Goal: Task Accomplishment & Management: Manage account settings

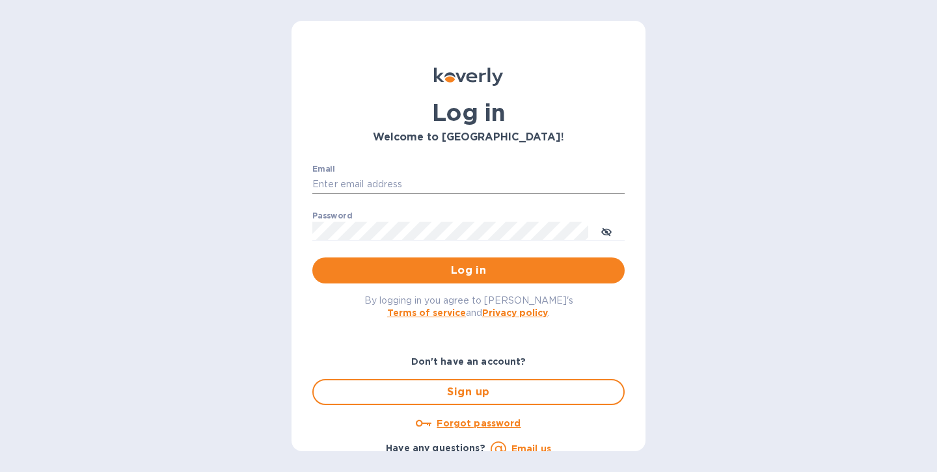
click at [358, 185] on input "Email" at bounding box center [468, 185] width 312 height 20
type input "[EMAIL_ADDRESS][DOMAIN_NAME]"
click at [312, 258] on button "Log in" at bounding box center [468, 271] width 312 height 26
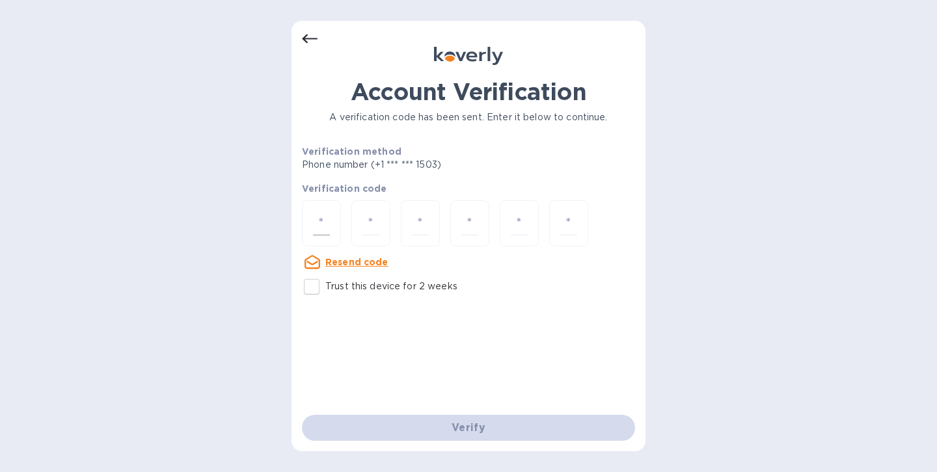
click at [324, 222] on input "number" at bounding box center [321, 223] width 17 height 24
type input "3"
type input "4"
type input "5"
type input "3"
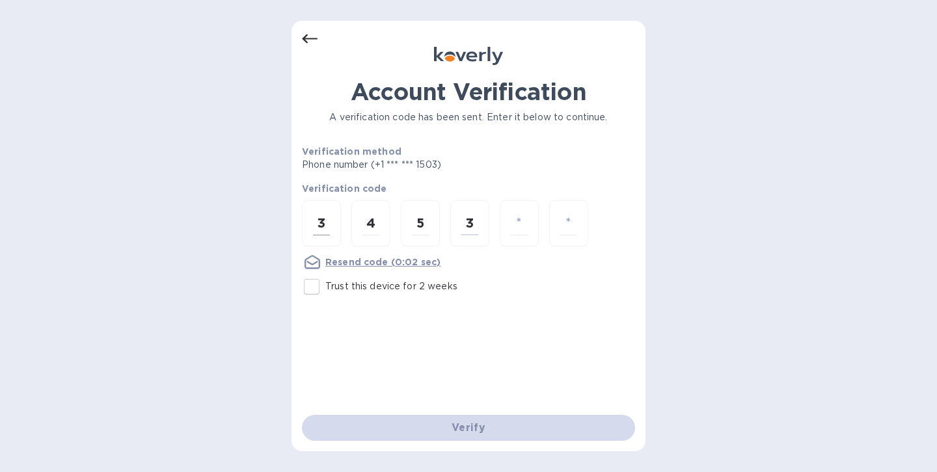
type input "6"
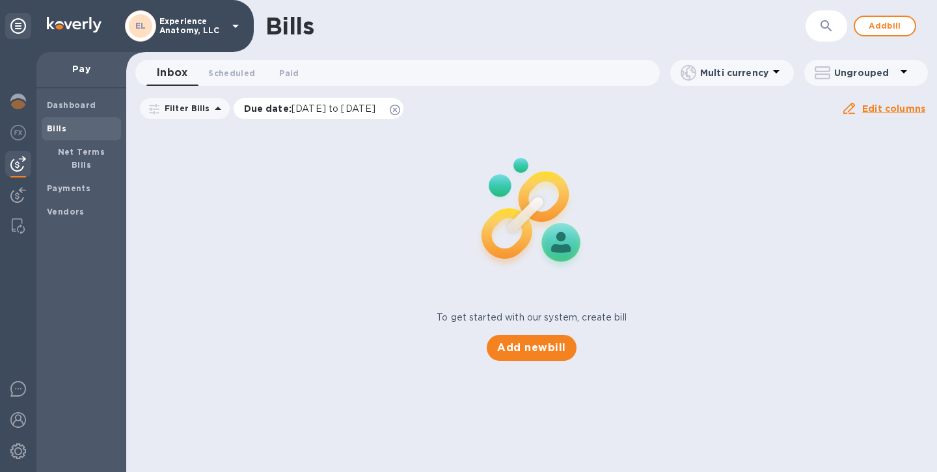
click at [400, 109] on icon at bounding box center [395, 110] width 10 height 10
click at [56, 182] on span "Payments" at bounding box center [69, 188] width 44 height 13
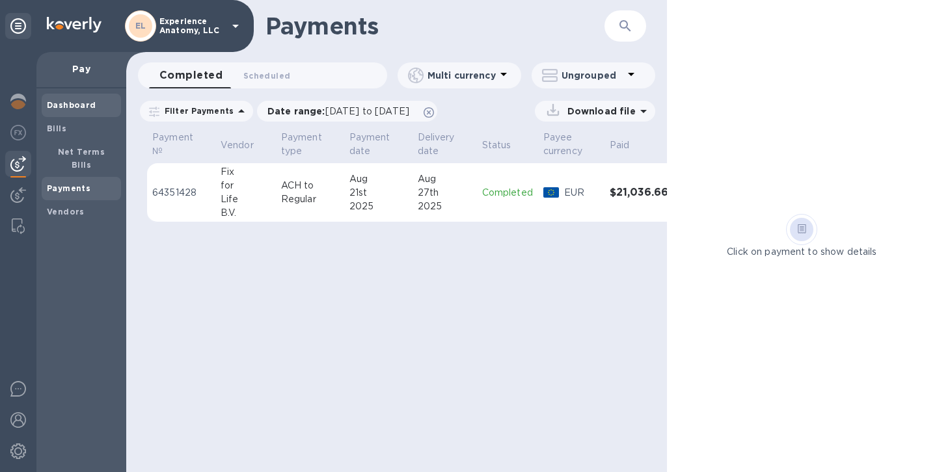
click at [57, 107] on b "Dashboard" at bounding box center [71, 105] width 49 height 10
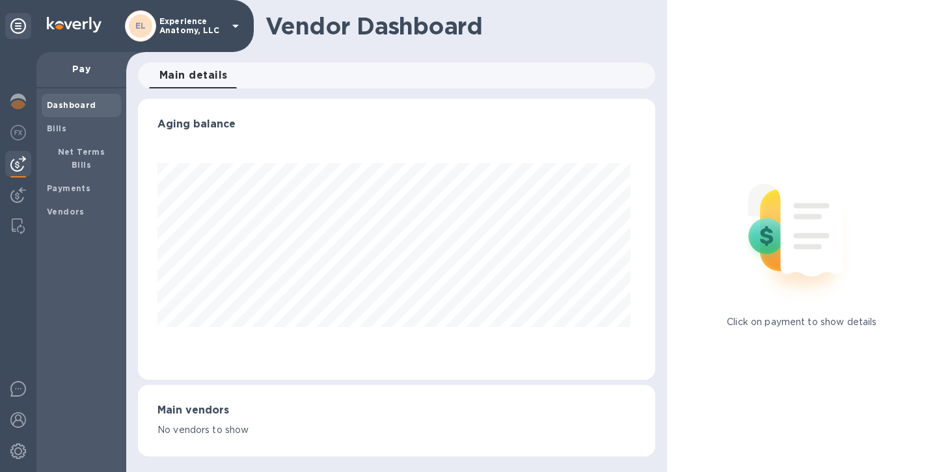
scroll to position [281, 517]
